Goal: Task Accomplishment & Management: Manage account settings

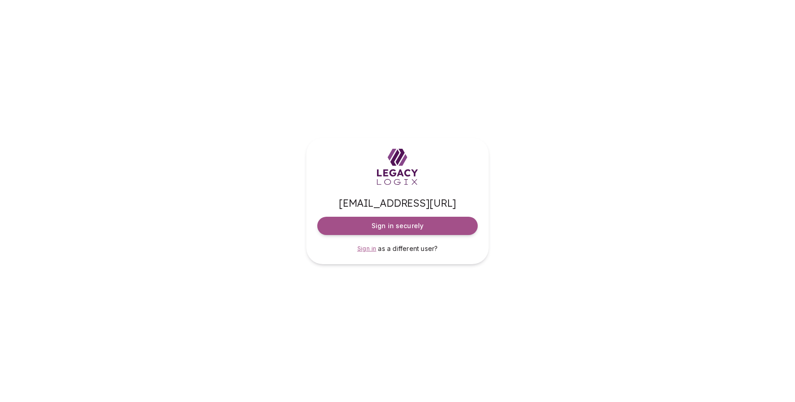
click at [369, 249] on span "Sign in" at bounding box center [366, 248] width 19 height 7
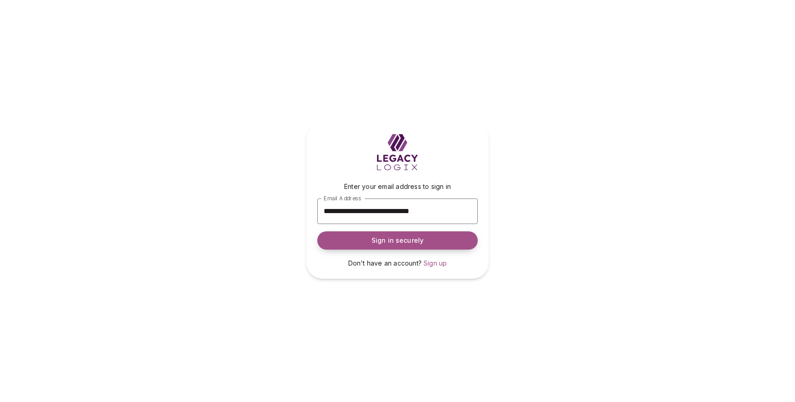
click at [394, 238] on span "Sign in securely" at bounding box center [397, 240] width 52 height 9
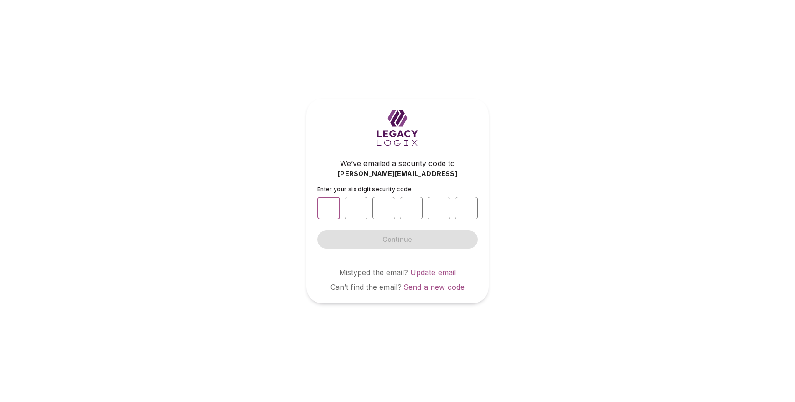
click at [329, 214] on input "number" at bounding box center [328, 207] width 23 height 23
type input "*"
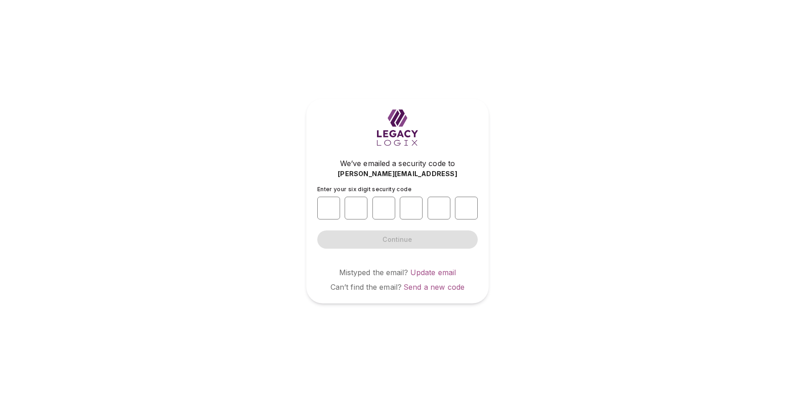
type input "*"
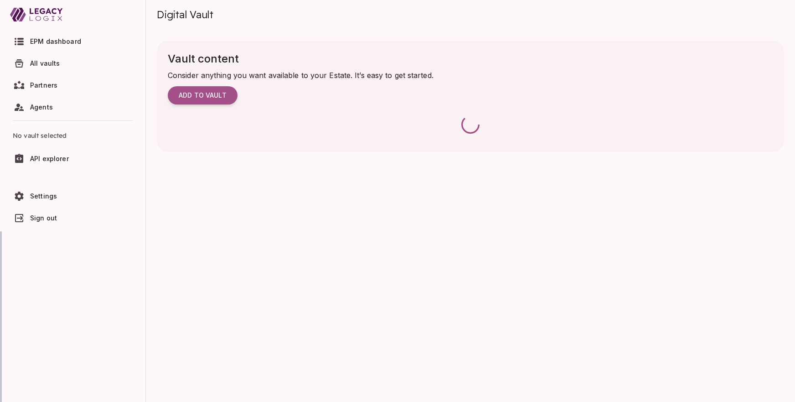
click at [44, 43] on span "EPM dashboard" at bounding box center [55, 41] width 51 height 8
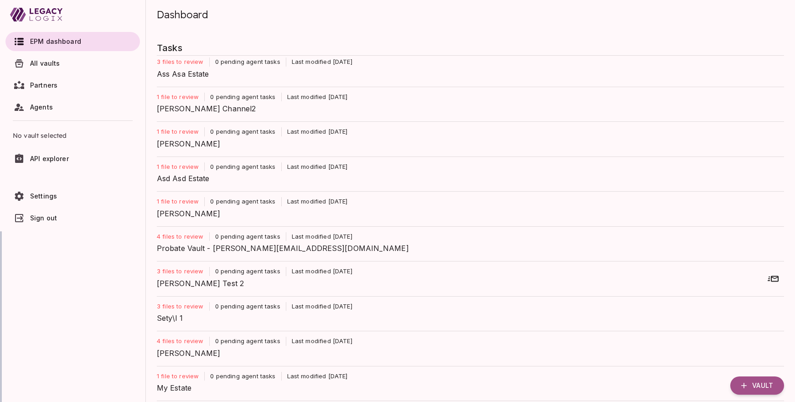
click at [47, 67] on span "All vaults" at bounding box center [45, 63] width 30 height 8
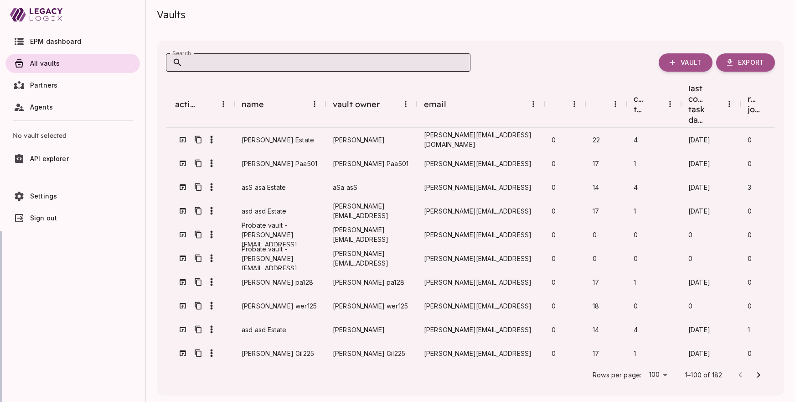
click at [292, 59] on input "Search" at bounding box center [327, 62] width 288 height 18
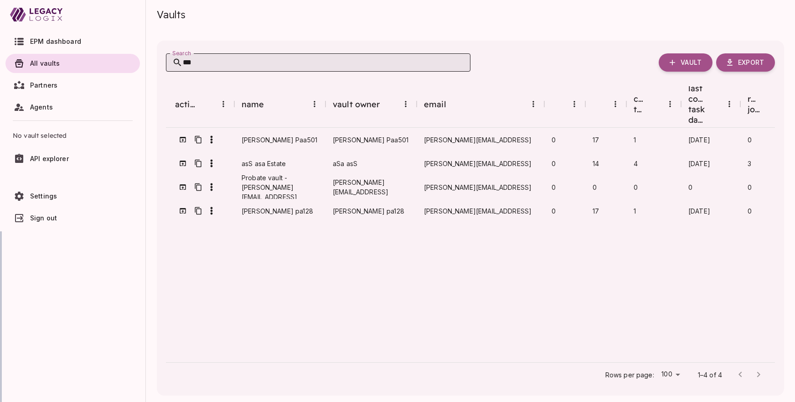
type input "****"
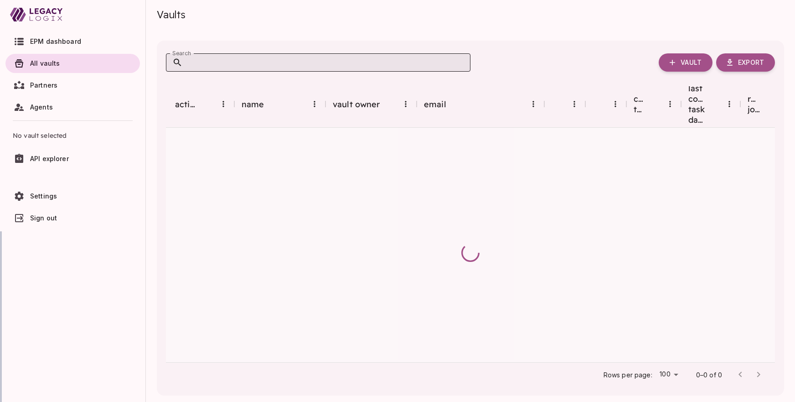
click at [235, 62] on input "Search" at bounding box center [327, 62] width 288 height 18
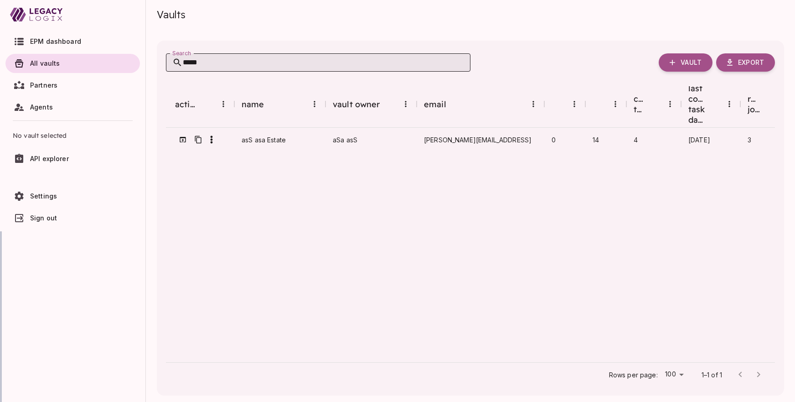
type input "******"
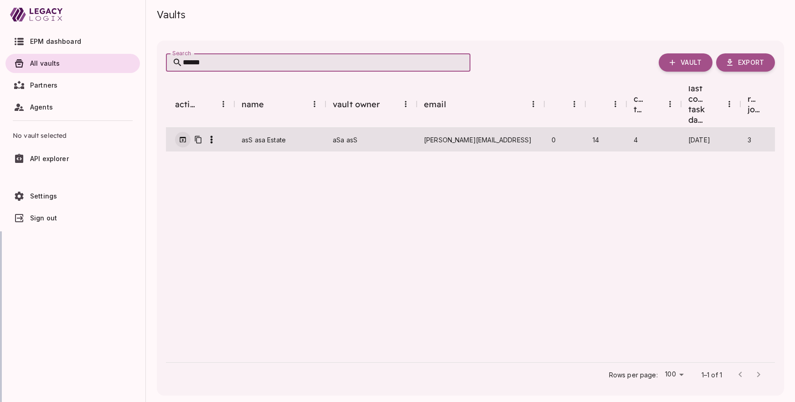
click at [182, 137] on icon "button" at bounding box center [183, 139] width 6 height 5
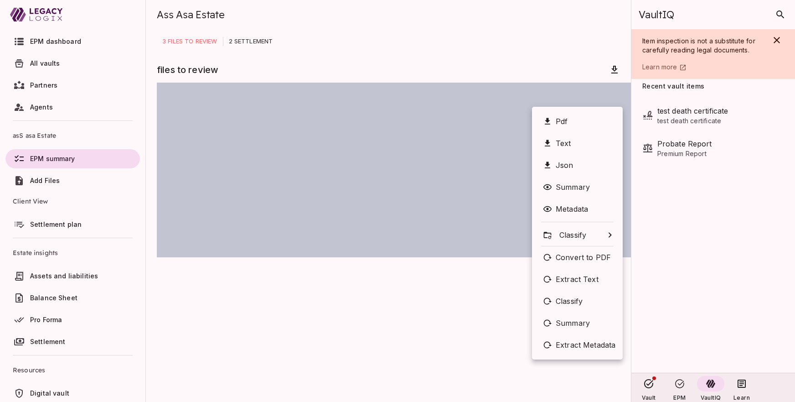
click at [475, 60] on div at bounding box center [397, 201] width 795 height 402
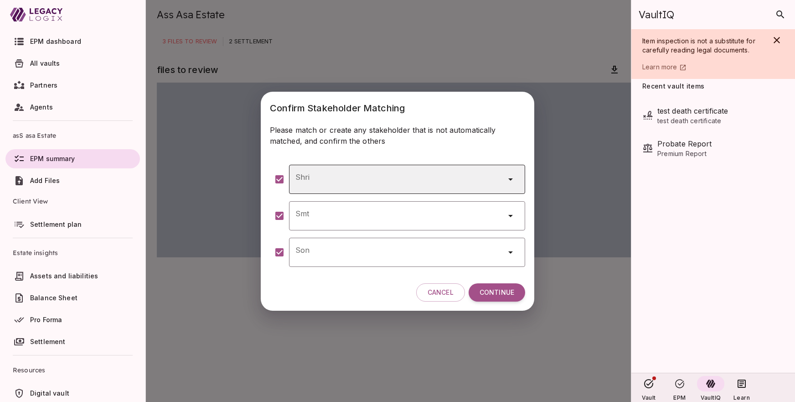
click at [330, 180] on input "Shri" at bounding box center [394, 179] width 203 height 18
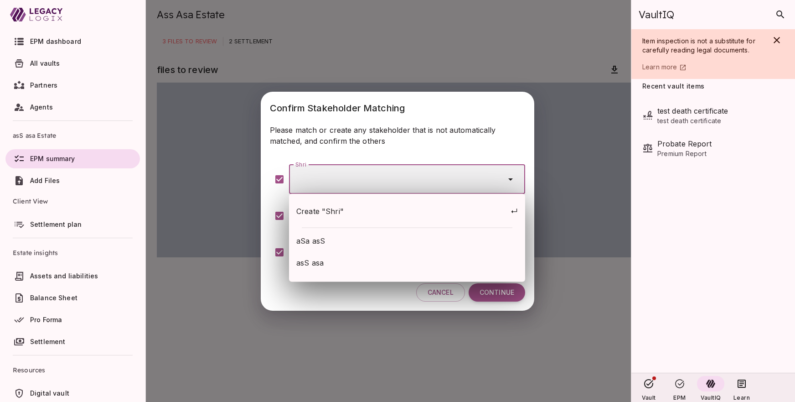
click at [335, 149] on div "Please match or create any stakeholder that is not automatically matched, and c…" at bounding box center [397, 138] width 273 height 29
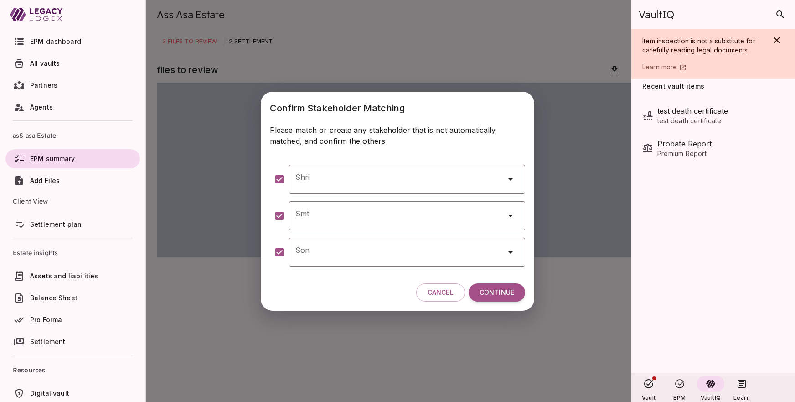
click at [544, 41] on div "Confirm Stakeholder Matching Please match or create any stakeholder that is not…" at bounding box center [397, 201] width 795 height 402
